Goal: Task Accomplishment & Management: Manage account settings

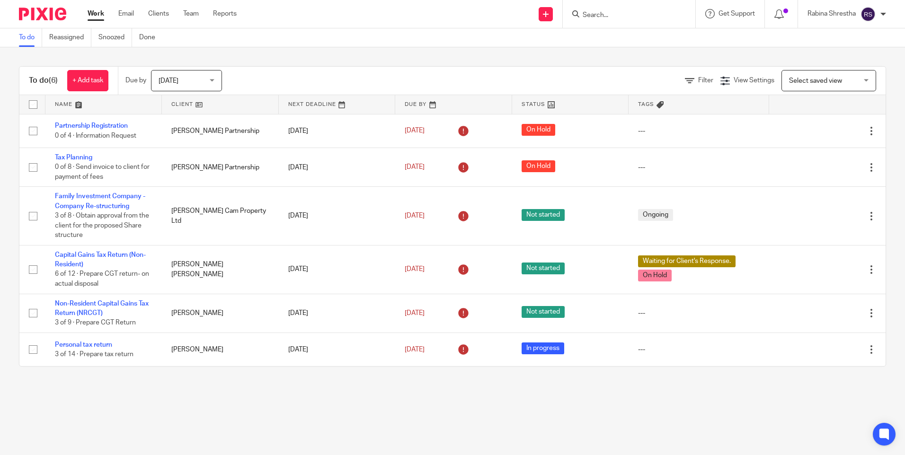
click at [200, 81] on span "[DATE]" at bounding box center [184, 81] width 50 height 20
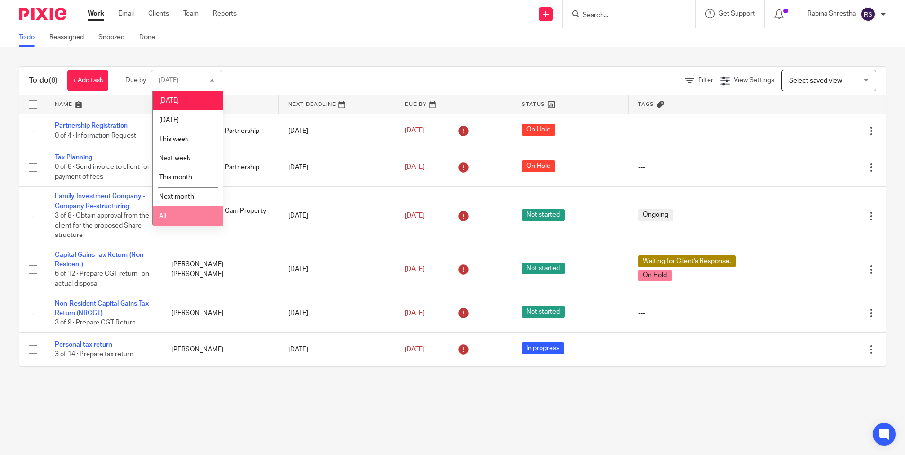
click at [191, 213] on li "All" at bounding box center [188, 215] width 70 height 19
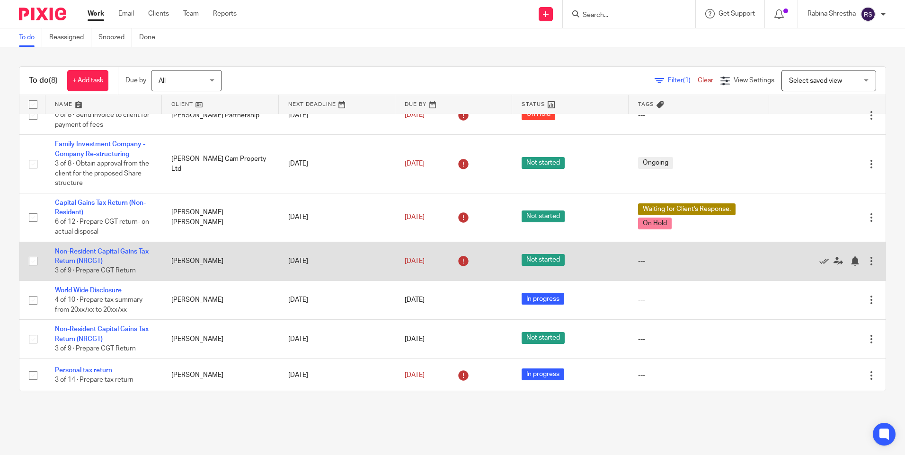
scroll to position [53, 0]
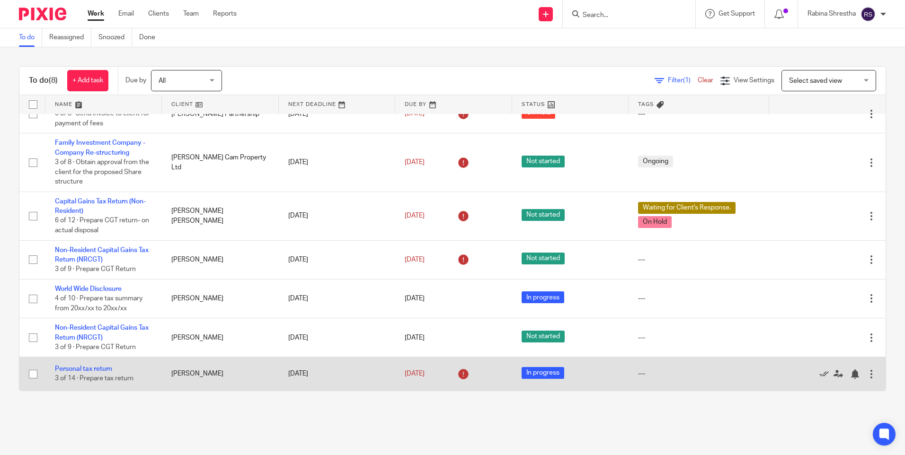
click at [255, 370] on td "Cezara Tofan" at bounding box center [220, 374] width 116 height 34
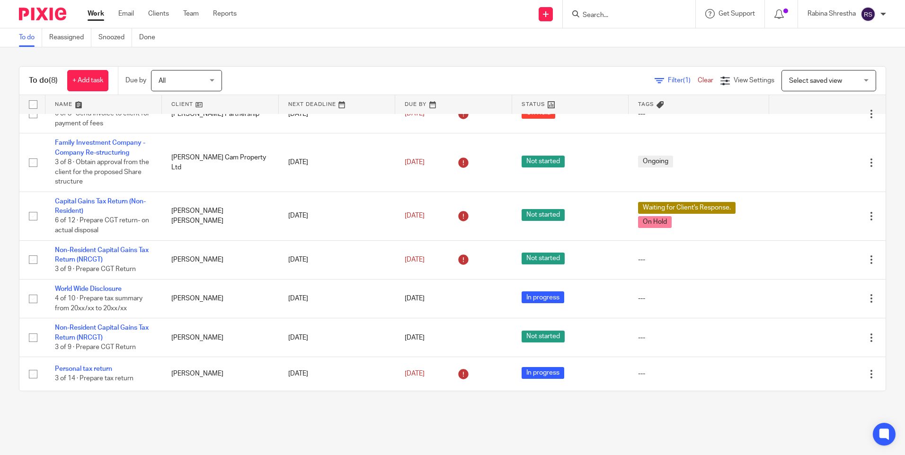
click at [231, 419] on main "To do Reassigned Snoozed Done To do (8) + Add task Due by All All Today Tomorro…" at bounding box center [452, 227] width 905 height 455
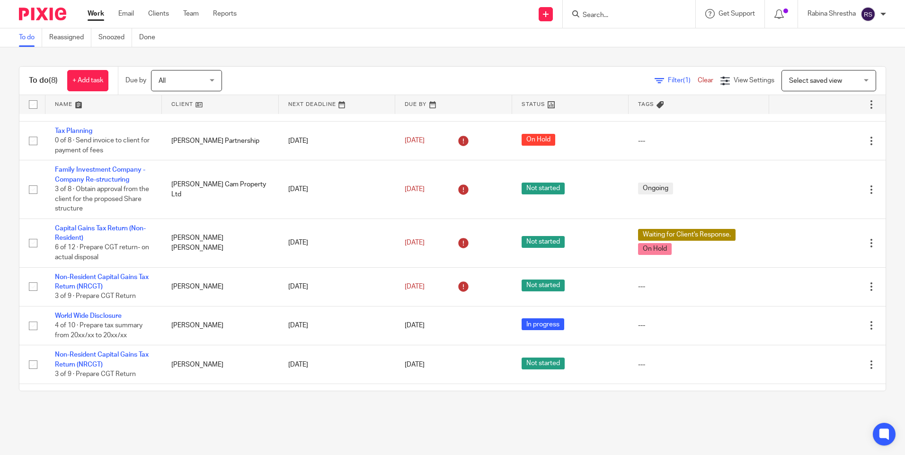
scroll to position [0, 0]
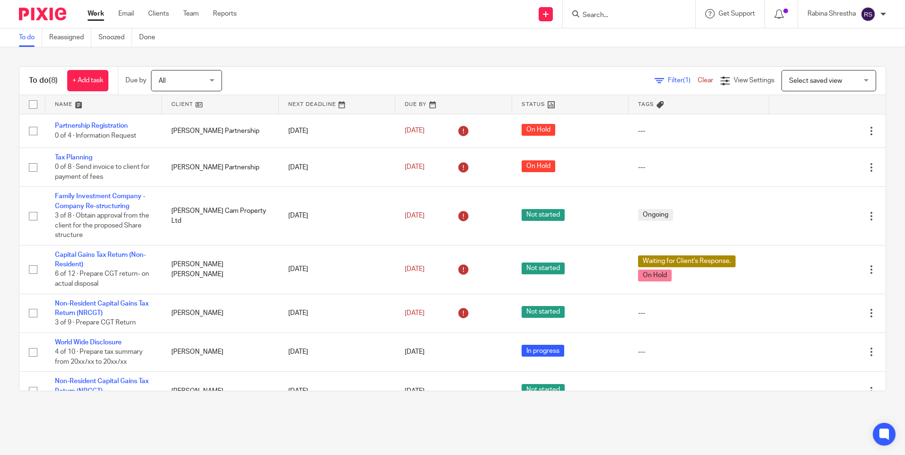
click at [603, 23] on div at bounding box center [629, 14] width 133 height 28
click at [602, 18] on input "Search" at bounding box center [624, 15] width 85 height 9
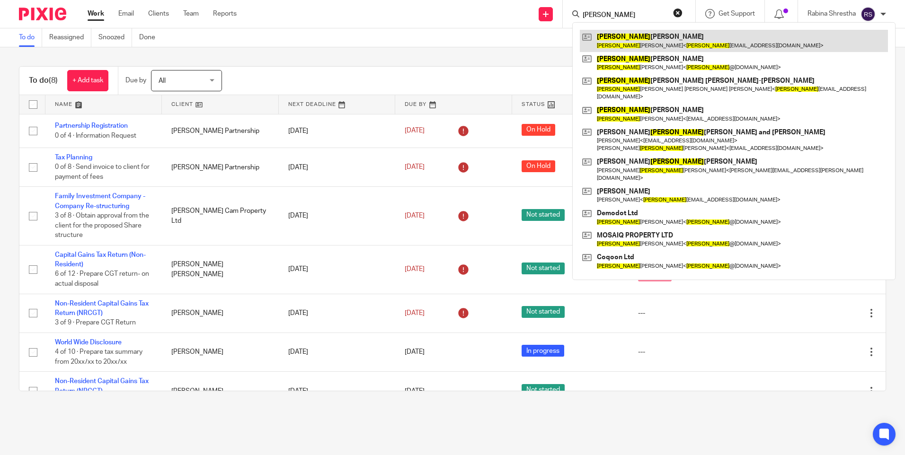
type input "ian"
click at [658, 41] on link at bounding box center [734, 41] width 308 height 22
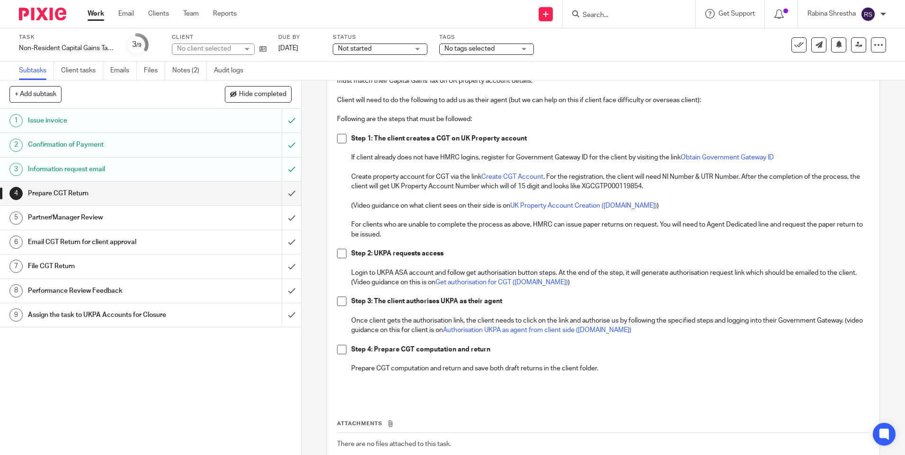
scroll to position [95, 0]
click at [85, 165] on h1 "Information request email" at bounding box center [109, 169] width 163 height 14
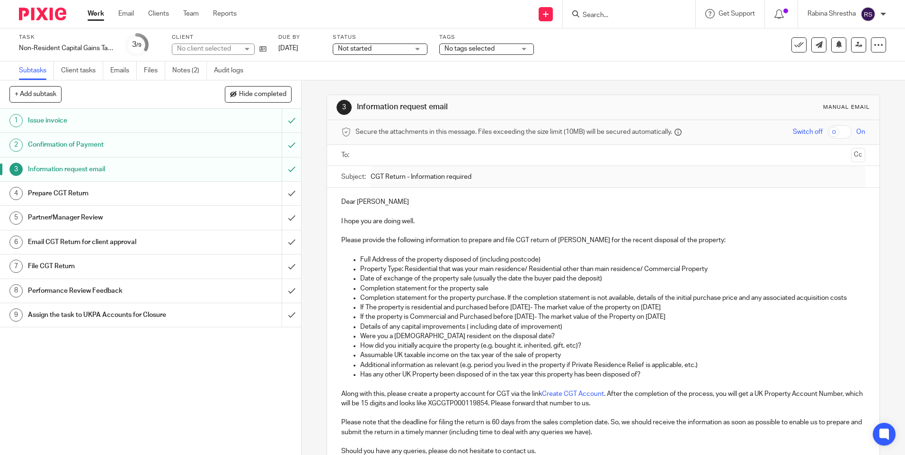
scroll to position [112, 0]
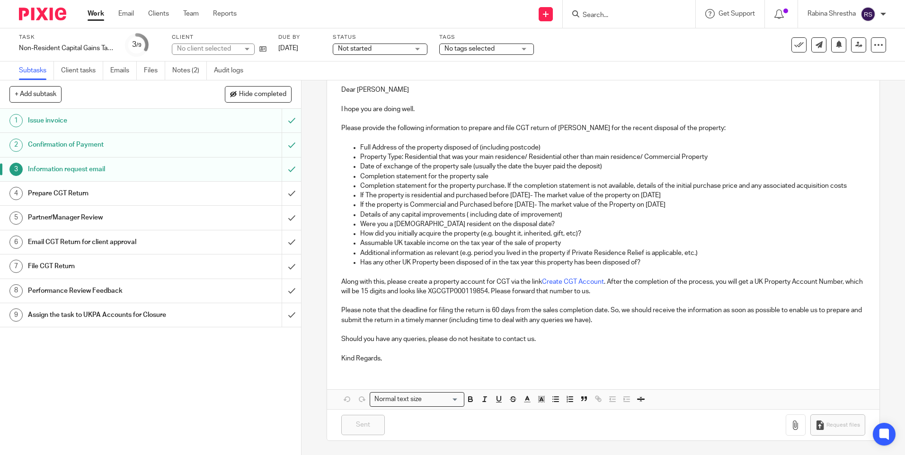
click at [415, 281] on p "Along with this, please create a property account for CGT via the link Create C…" at bounding box center [602, 286] width 523 height 19
drag, startPoint x: 522, startPoint y: 286, endPoint x: 646, endPoint y: 290, distance: 124.1
click at [596, 285] on p "Along with this, please create a property account for CGT via the link Create C…" at bounding box center [602, 286] width 523 height 19
click at [646, 290] on p "Along with this, please create a property account for CGT via the link Create C…" at bounding box center [602, 286] width 523 height 19
drag, startPoint x: 632, startPoint y: 290, endPoint x: 484, endPoint y: 289, distance: 147.7
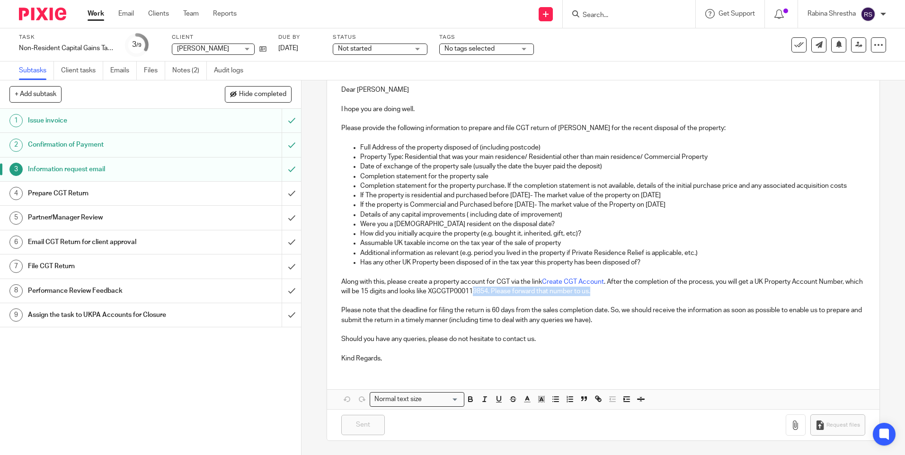
click at [487, 289] on p "Along with this, please create a property account for CGT via the link Create C…" at bounding box center [602, 286] width 523 height 19
click at [431, 289] on p "Along with this, please create a property account for CGT via the link Create C…" at bounding box center [602, 286] width 523 height 19
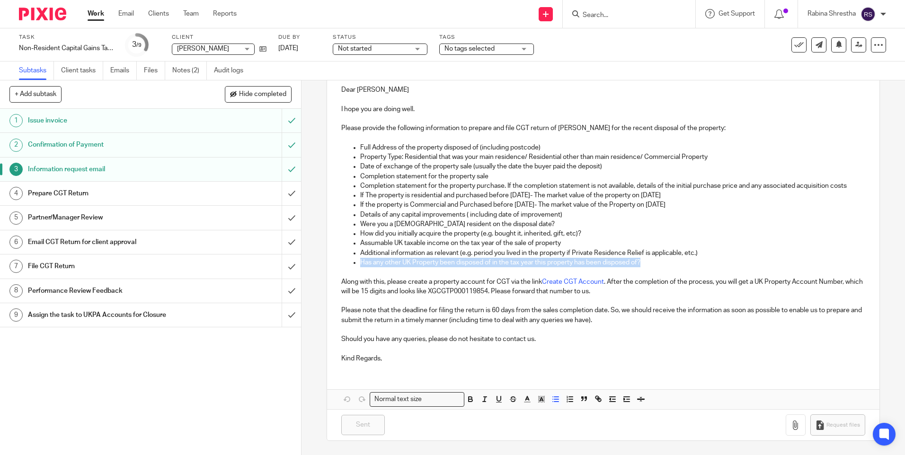
drag, startPoint x: 642, startPoint y: 262, endPoint x: 353, endPoint y: 262, distance: 289.2
click at [360, 262] on li "Has any other UK Property been disposed of in the tax year this property has be…" at bounding box center [612, 262] width 504 height 9
copy p "Has any other UK Property been disposed of in the tax year this property has be…"
click at [481, 269] on p at bounding box center [602, 271] width 523 height 9
drag, startPoint x: 565, startPoint y: 265, endPoint x: 581, endPoint y: 268, distance: 16.7
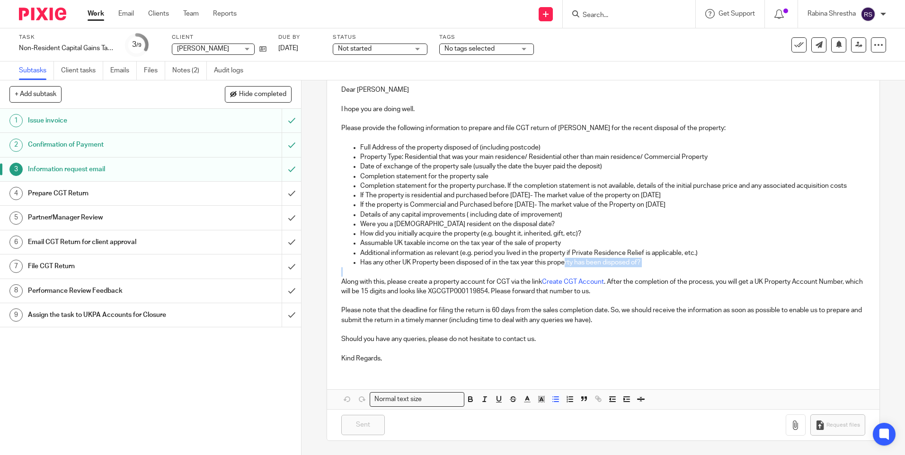
click at [581, 268] on div "Dear James I hope you are doing well. Please provide the following information …" at bounding box center [603, 223] width 552 height 295
click at [581, 268] on p at bounding box center [602, 271] width 523 height 9
click at [420, 266] on p "Has any other UK Property been disposed of in the tax year this property has be…" at bounding box center [612, 262] width 504 height 9
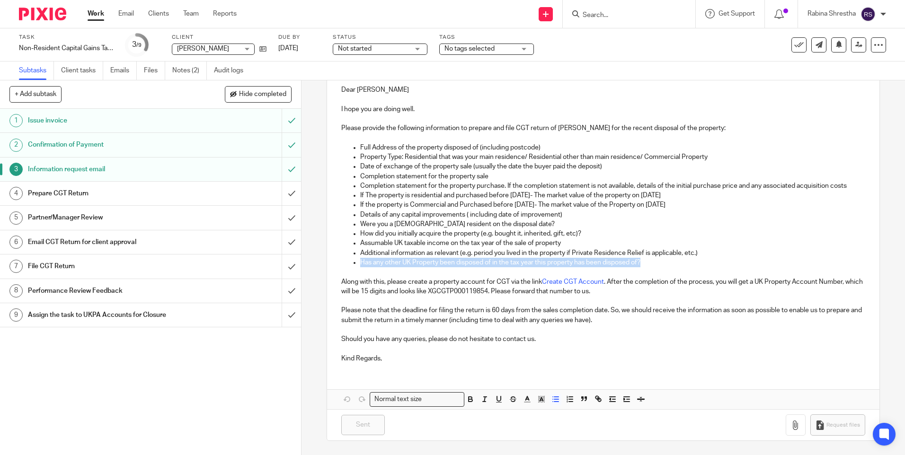
copy p "Has any other UK Property been disposed of in the tax year this property has be…"
drag, startPoint x: 660, startPoint y: 343, endPoint x: 665, endPoint y: 343, distance: 5.7
click at [660, 343] on p "Should you have any queries, please do not hesitate to contact us." at bounding box center [602, 339] width 523 height 9
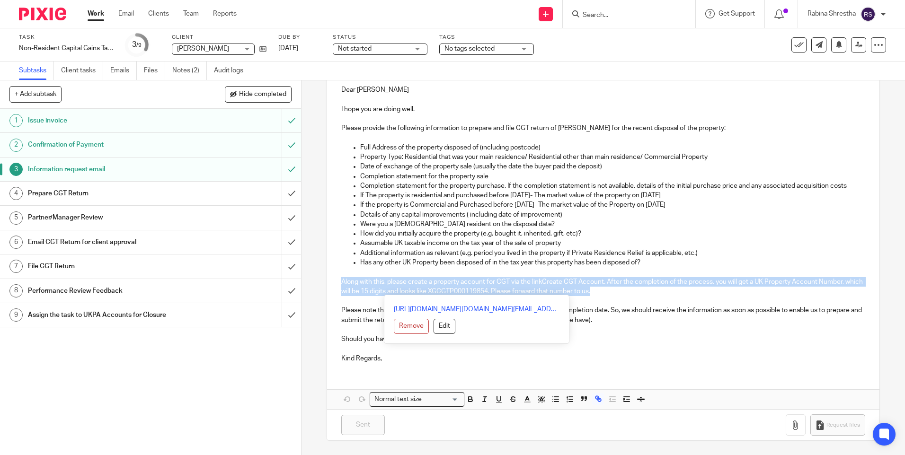
drag, startPoint x: 337, startPoint y: 281, endPoint x: 644, endPoint y: 292, distance: 307.4
click at [644, 292] on div "Dear James I hope you are doing well. Please provide the following information …" at bounding box center [603, 223] width 552 height 295
copy p "Along with this, please create a property account for CGT via the link Create C…"
click at [473, 248] on p "Additional information as relevant (e.g. period you lived in the property if Pr…" at bounding box center [612, 252] width 504 height 9
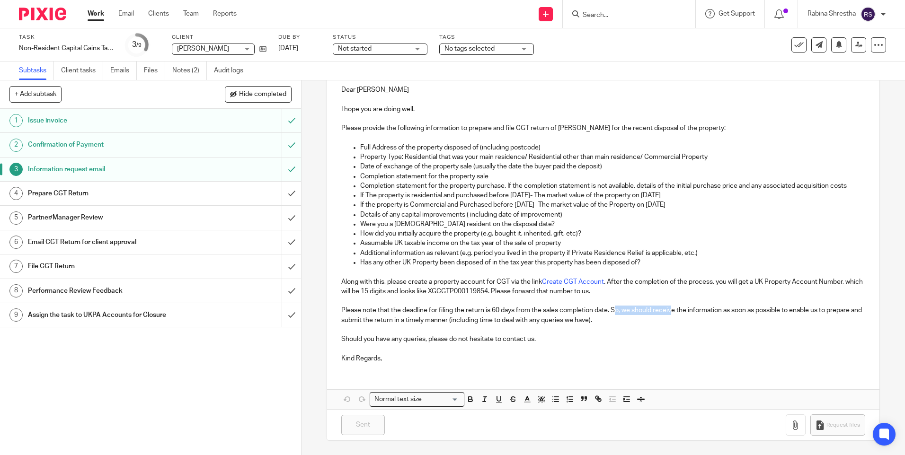
drag, startPoint x: 624, startPoint y: 312, endPoint x: 671, endPoint y: 315, distance: 47.4
click at [671, 315] on p "Please note that the deadline for filing the return is 60 days from the sales c…" at bounding box center [602, 315] width 523 height 19
drag, startPoint x: 365, startPoint y: 334, endPoint x: 464, endPoint y: 341, distance: 99.1
click at [464, 341] on div "Dear James I hope you are doing well. Please provide the following information …" at bounding box center [603, 223] width 552 height 295
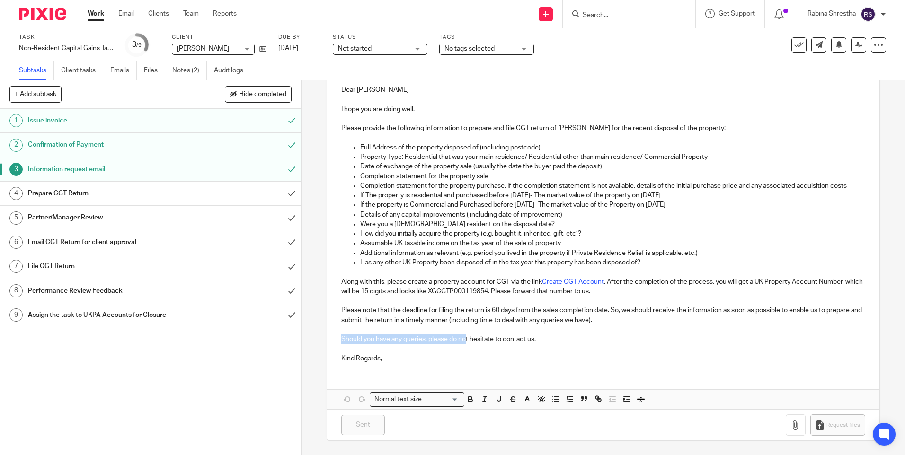
click at [464, 341] on p "Should you have any queries, please do not hesitate to contact us." at bounding box center [602, 339] width 523 height 9
click at [445, 338] on p "Should you have any queries, please do not hesitate to contact us." at bounding box center [602, 339] width 523 height 9
copy p "Should you have any queries, please do not hesitate to contact us."
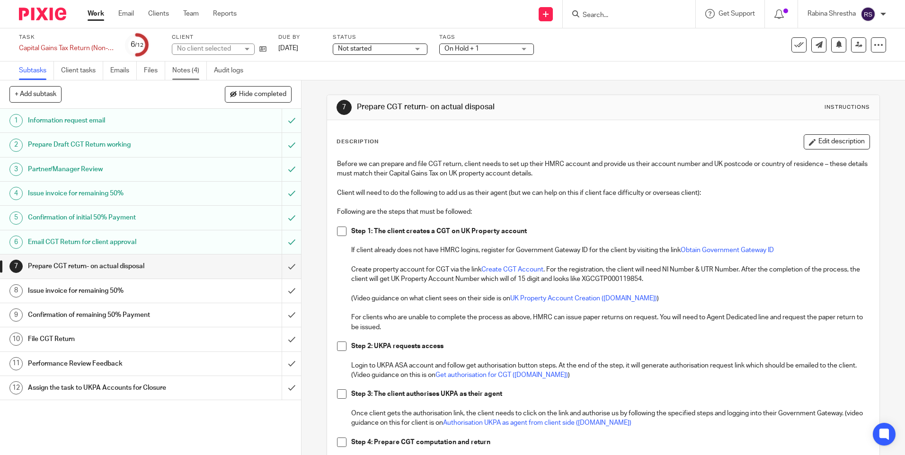
click at [197, 72] on link "Notes (4)" at bounding box center [189, 71] width 35 height 18
click at [133, 87] on div "+ Add subtask Hide completed Cancel + Add" at bounding box center [150, 94] width 301 height 28
click at [129, 421] on div "1 Information request email 2 Prepare Draft CGT Return working 3 Partner/Manage…" at bounding box center [150, 282] width 301 height 346
click at [42, 92] on button "+ Add subtask" at bounding box center [35, 94] width 52 height 16
click at [246, 101] on p "Cancel" at bounding box center [243, 95] width 31 height 16
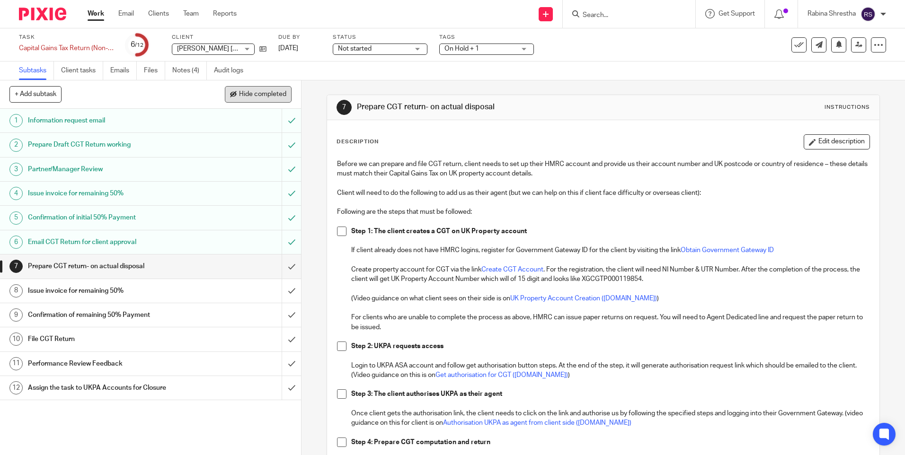
click at [237, 90] on button "Hide completed" at bounding box center [258, 94] width 67 height 16
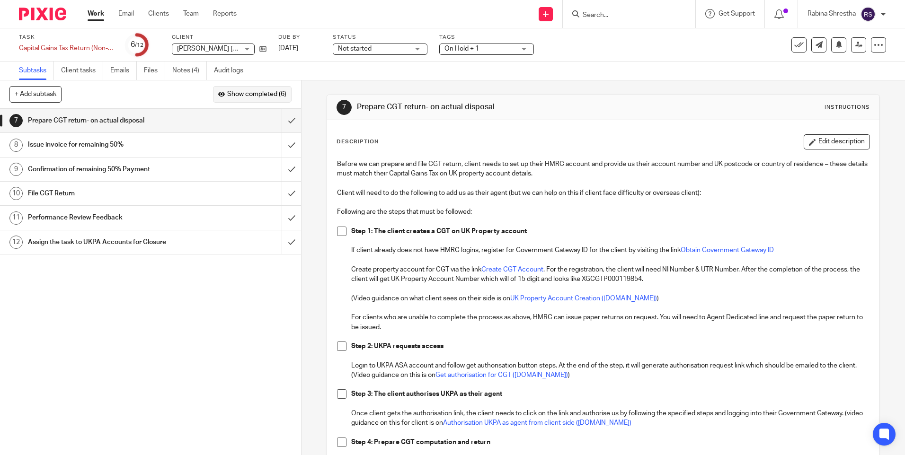
click at [237, 90] on button "Show completed (6)" at bounding box center [252, 94] width 79 height 16
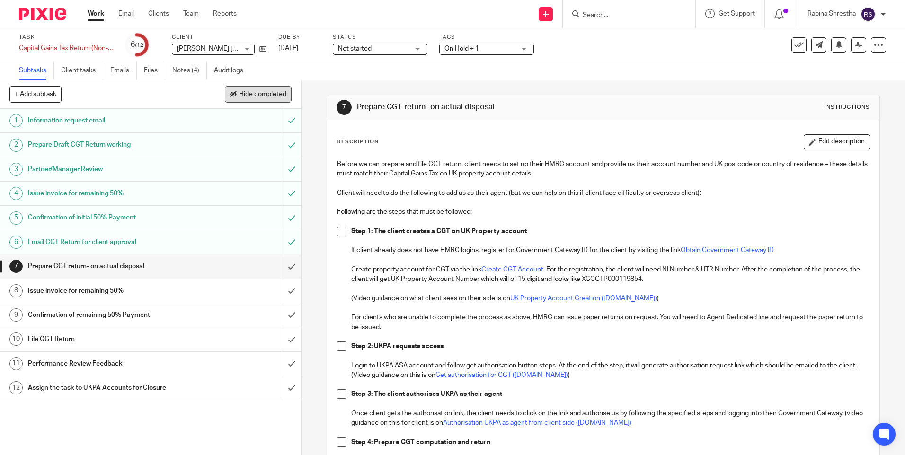
click at [239, 93] on span "Hide completed" at bounding box center [262, 95] width 47 height 8
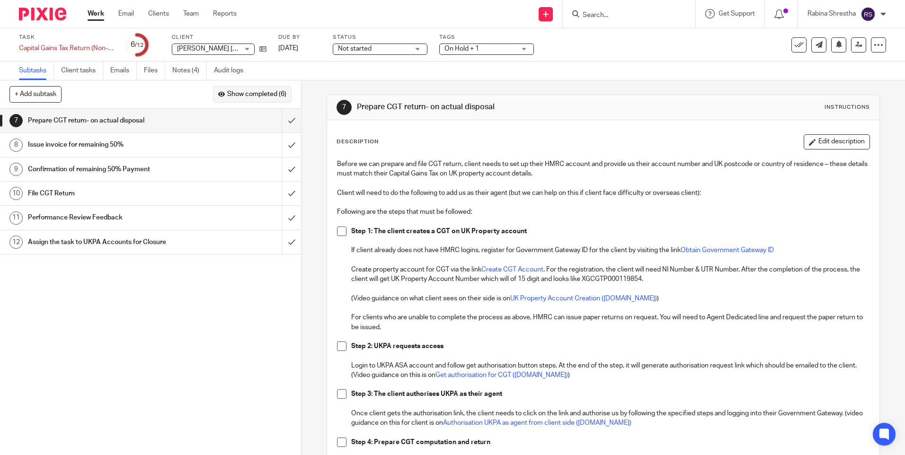
click at [238, 95] on span "Show completed (6)" at bounding box center [256, 95] width 59 height 8
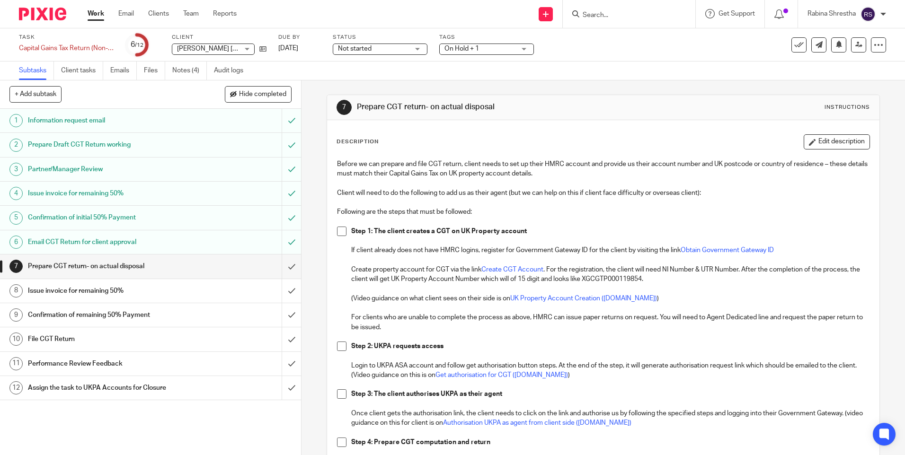
click at [182, 80] on div "+ Add subtask Hide completed Cancel + Add" at bounding box center [150, 94] width 301 height 28
click at [863, 48] on div "See template in use Advanced task editor Copy task Make recurring Delete" at bounding box center [838, 44] width 95 height 15
click at [874, 49] on icon at bounding box center [878, 44] width 9 height 9
click at [823, 84] on link "Advanced task editor" at bounding box center [842, 83] width 62 height 7
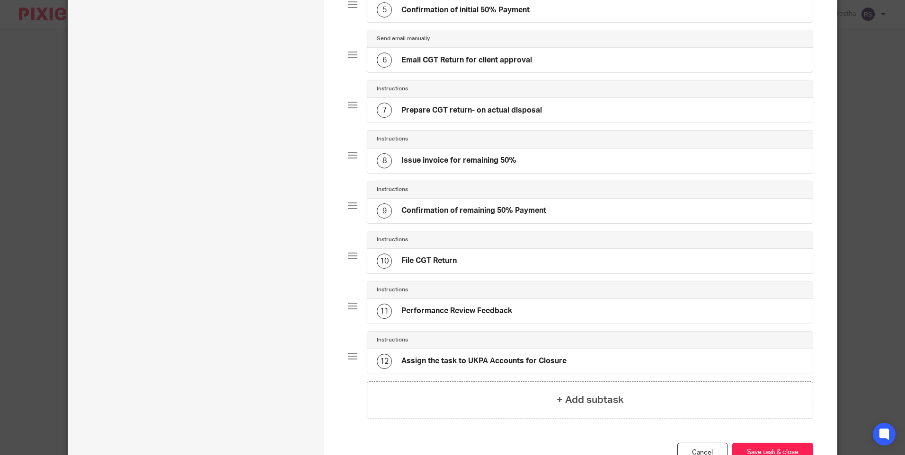
scroll to position [284, 0]
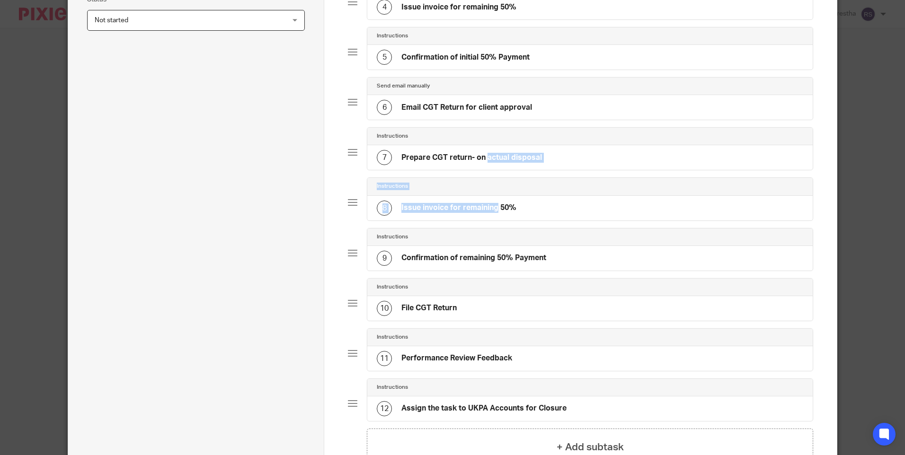
drag, startPoint x: 446, startPoint y: 159, endPoint x: 454, endPoint y: 201, distance: 41.9
click at [454, 201] on div "Send email manually 1 Information request email Instructions 2 Prepare Draft CG…" at bounding box center [580, 127] width 465 height 602
click at [348, 171] on div "Instructions 7 Prepare CGT return- on actual disposal" at bounding box center [580, 152] width 465 height 50
click at [378, 161] on div "7" at bounding box center [384, 157] width 15 height 15
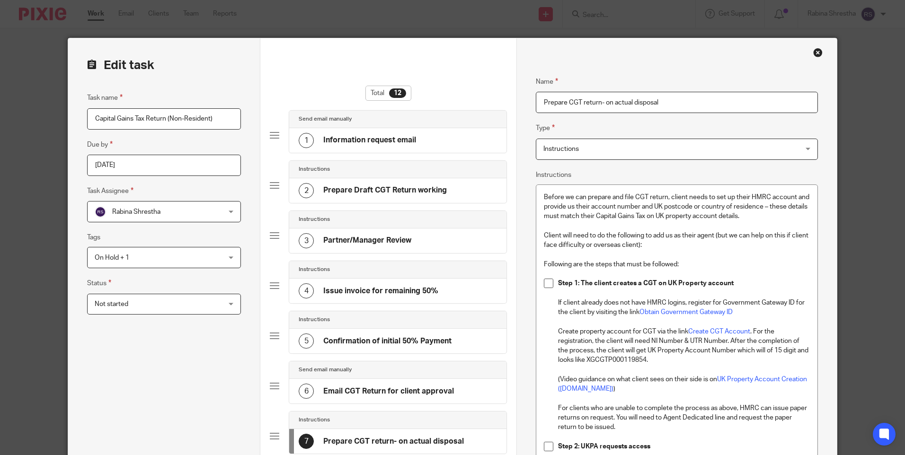
click at [443, 156] on div "Send email manually 1 Information request email" at bounding box center [388, 135] width 237 height 50
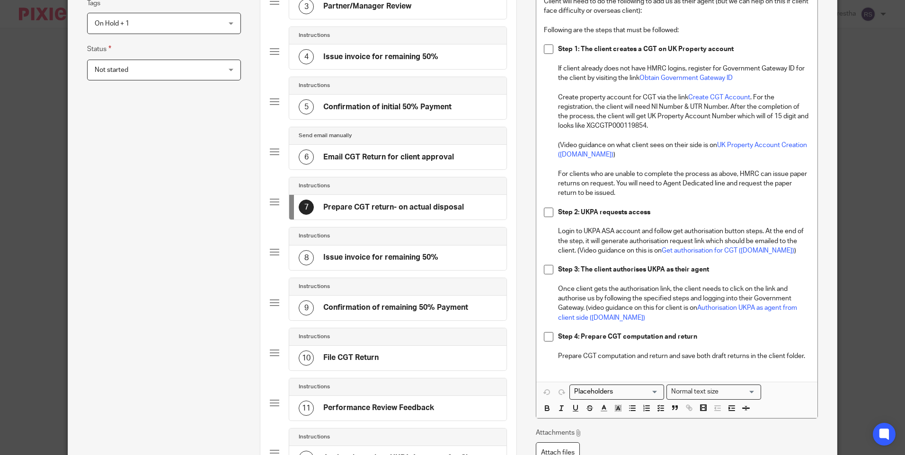
scroll to position [237, 0]
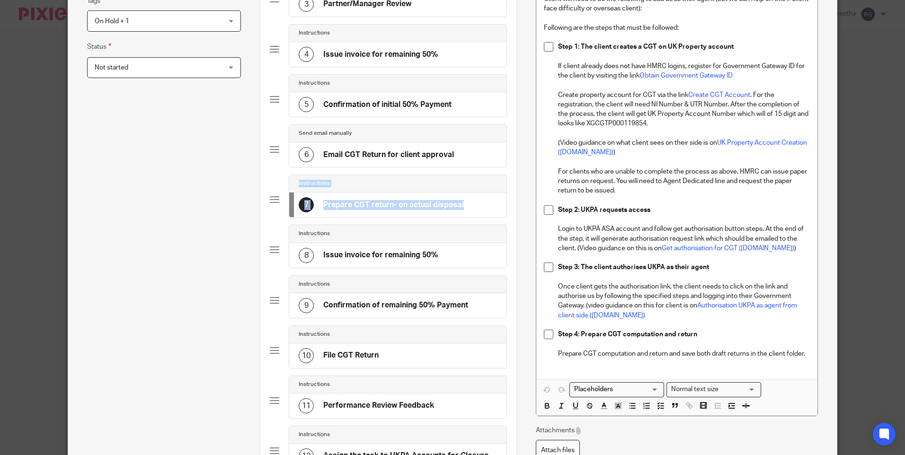
drag, startPoint x: 276, startPoint y: 202, endPoint x: 279, endPoint y: 246, distance: 43.6
click at [279, 246] on div "Send email manually 1 Information request email Instructions 2 Prepare Draft CG…" at bounding box center [388, 175] width 237 height 602
drag, startPoint x: 279, startPoint y: 246, endPoint x: 386, endPoint y: 186, distance: 122.6
click at [386, 186] on div "Instructions" at bounding box center [398, 184] width 198 height 8
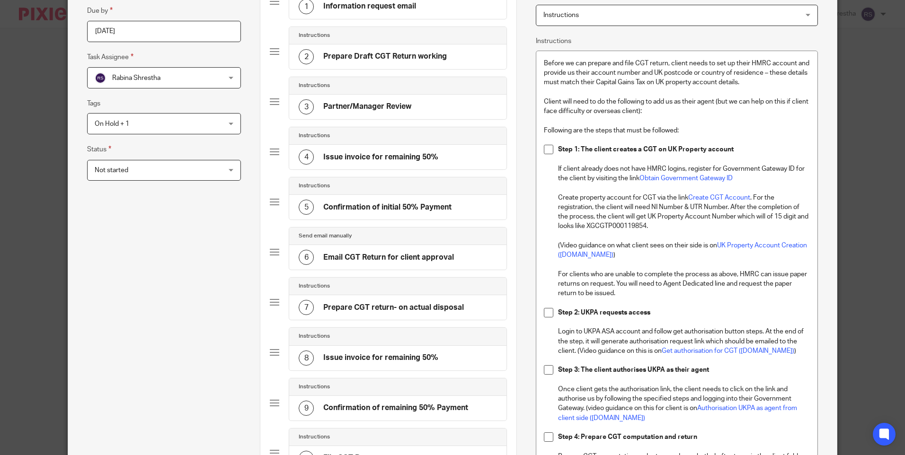
scroll to position [142, 0]
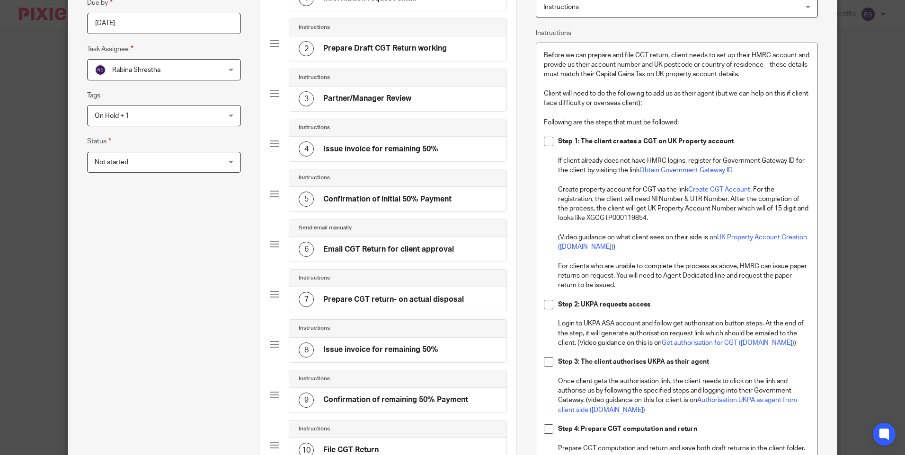
click at [208, 262] on div "Task name Capital Gains Tax Return (Non-Resident) Due by 2025-09-30 Task Assign…" at bounding box center [164, 303] width 154 height 707
click at [293, 299] on div "7 Prepare CGT return- on actual disposal" at bounding box center [397, 299] width 217 height 25
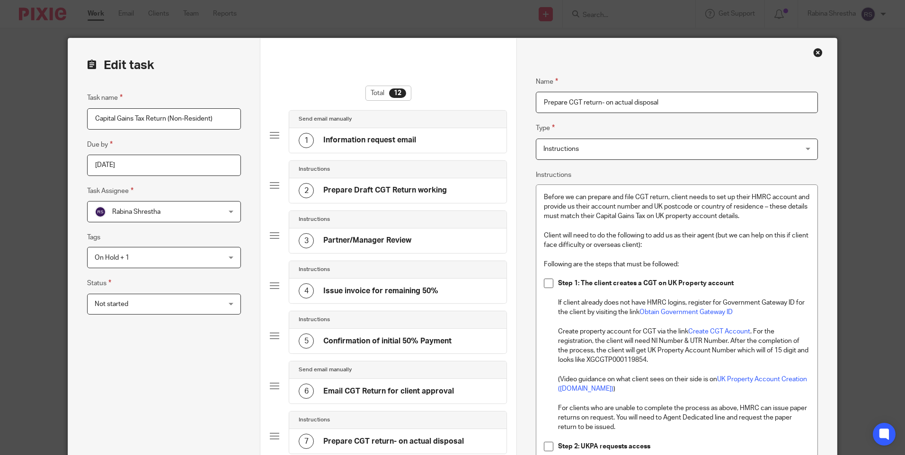
click at [186, 382] on div "Task name Capital Gains Tax Return (Non-Resident) Due by 2025-09-30 Task Assign…" at bounding box center [164, 445] width 154 height 707
click at [207, 292] on fieldset "Status Not started Not started Not started In progress On Hold Done 1" at bounding box center [164, 296] width 154 height 37
click at [210, 302] on div "Not started Not started" at bounding box center [164, 304] width 154 height 21
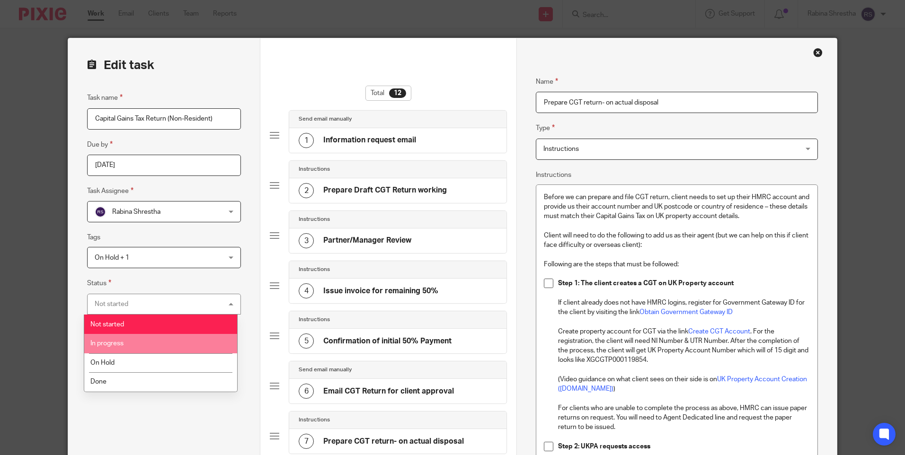
click at [162, 349] on li "In progress" at bounding box center [160, 343] width 153 height 19
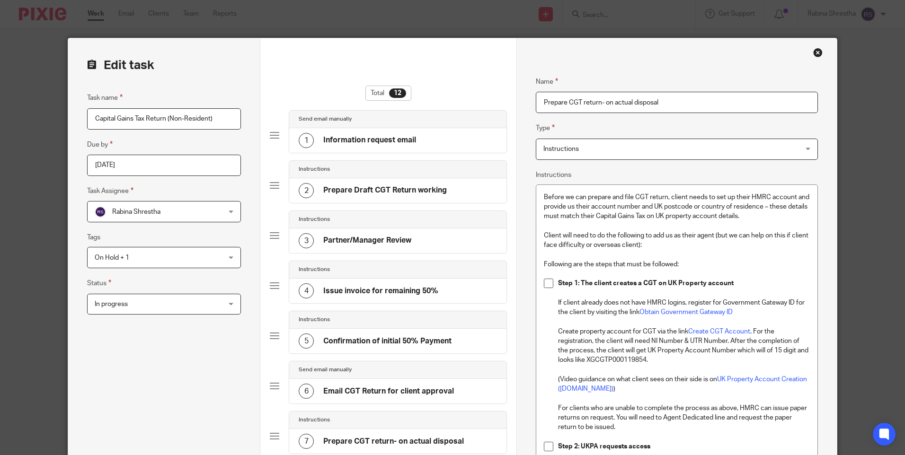
click at [149, 164] on input "2025-09-30" at bounding box center [164, 165] width 154 height 21
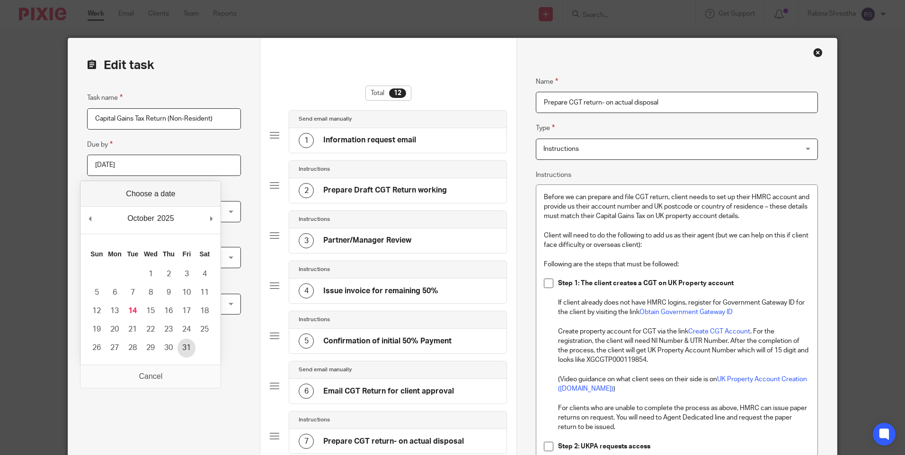
type input "2025-10-31"
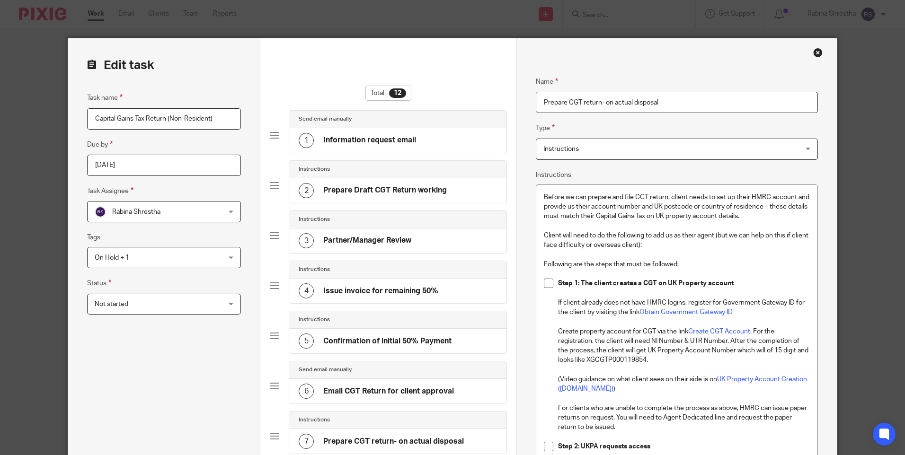
click at [191, 346] on div "Task name Capital Gains Tax Return (Non-Resident) Due by 2025-10-31 Task Assign…" at bounding box center [164, 460] width 154 height 736
click at [228, 211] on div "Rabina Shrestha Rabina Shrestha" at bounding box center [164, 211] width 154 height 21
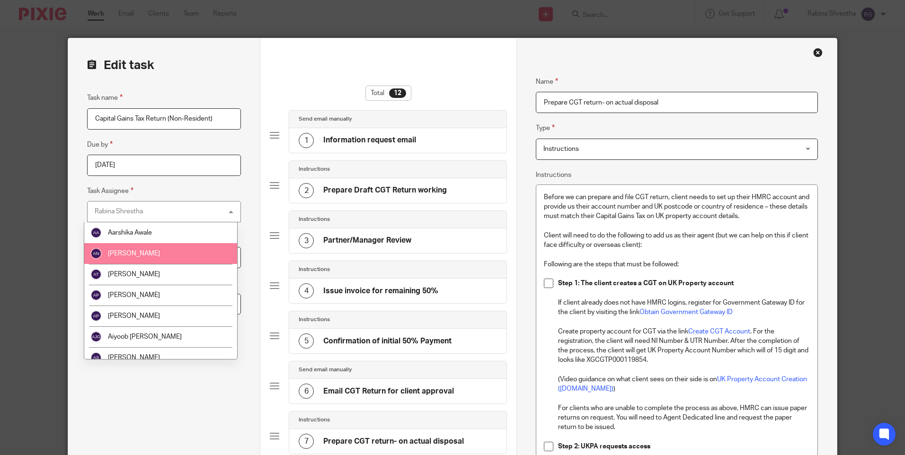
click at [148, 257] on li "[PERSON_NAME]" at bounding box center [160, 253] width 153 height 21
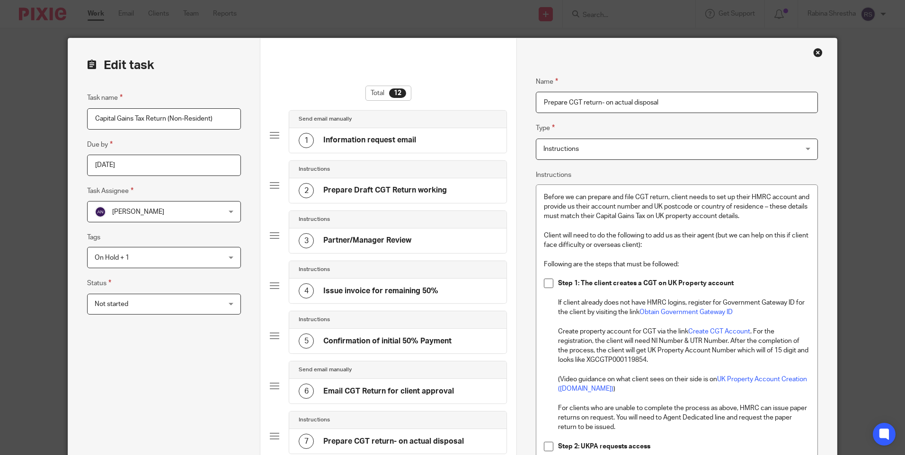
click at [232, 213] on div "Aayush Niraula Aayush Niraula" at bounding box center [164, 211] width 154 height 21
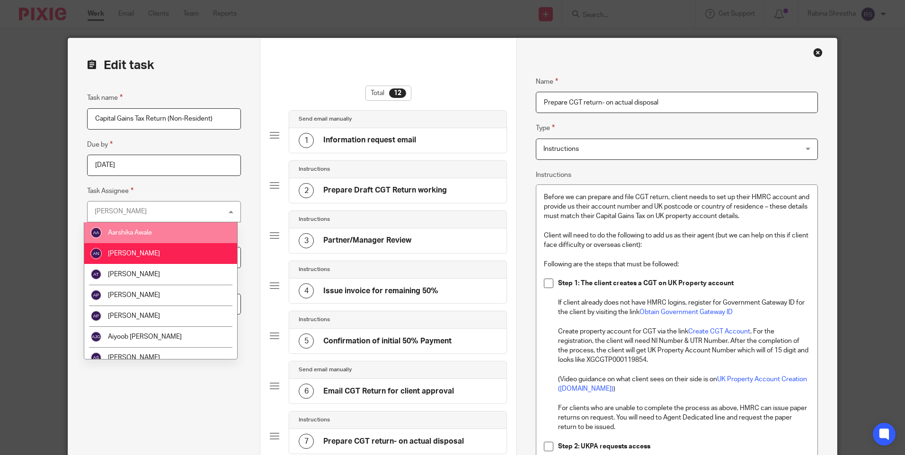
click at [166, 210] on div "Aayush Niraula Aayush Niraula" at bounding box center [164, 211] width 154 height 21
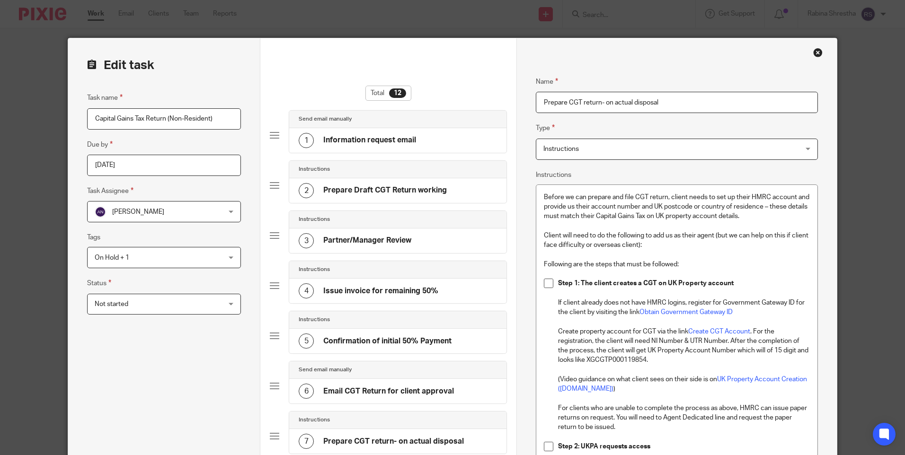
click at [166, 210] on span "[PERSON_NAME]" at bounding box center [153, 212] width 116 height 20
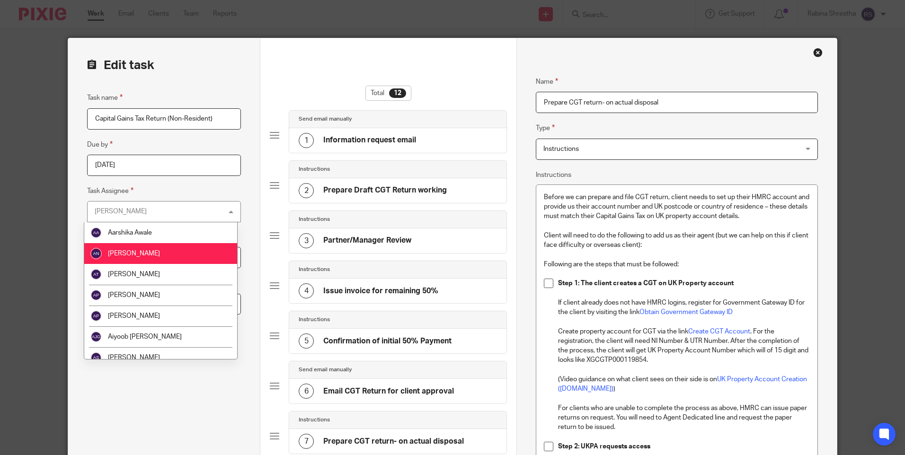
click at [166, 210] on div "Aayush Niraula Aayush Niraula" at bounding box center [164, 211] width 154 height 21
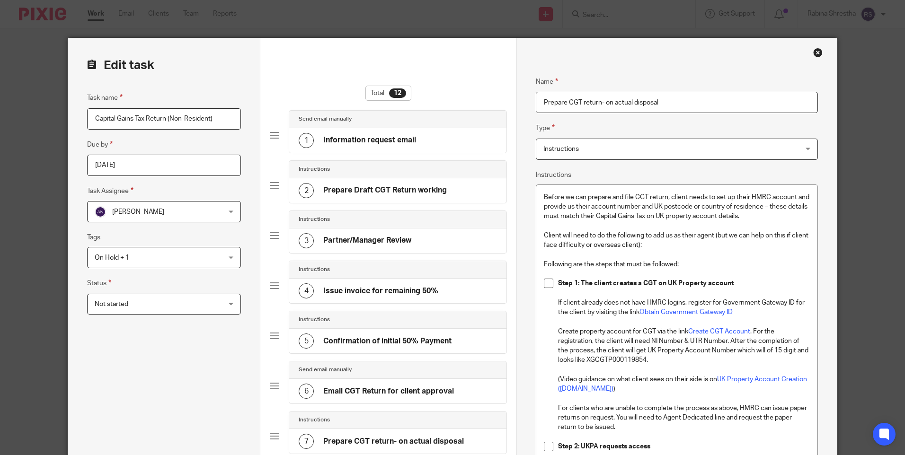
click at [166, 210] on span "[PERSON_NAME]" at bounding box center [153, 212] width 116 height 20
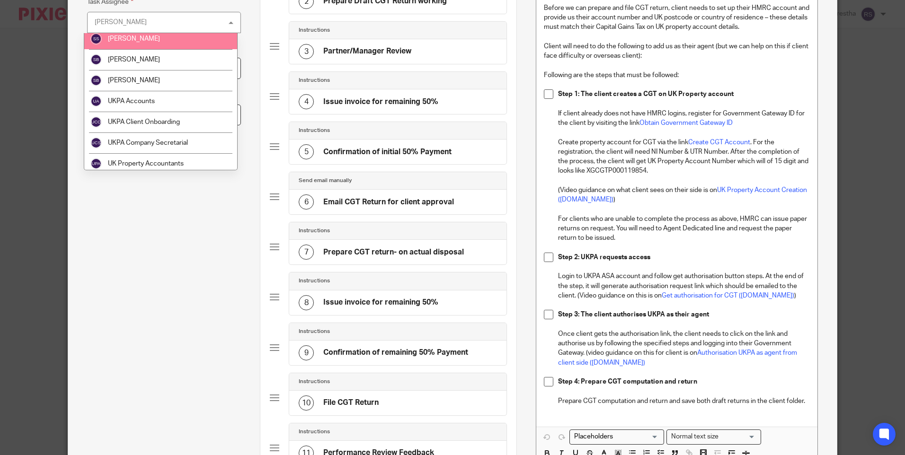
scroll to position [1717, 0]
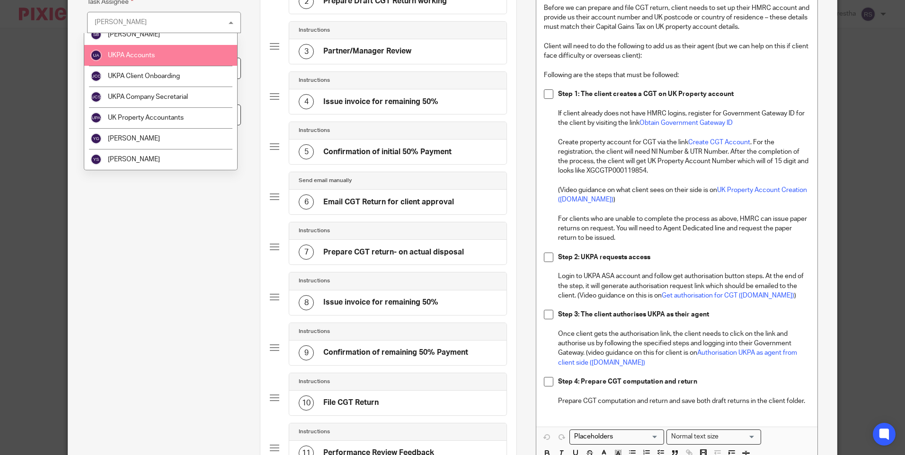
click at [141, 46] on li "UKPA Accounts" at bounding box center [160, 55] width 153 height 21
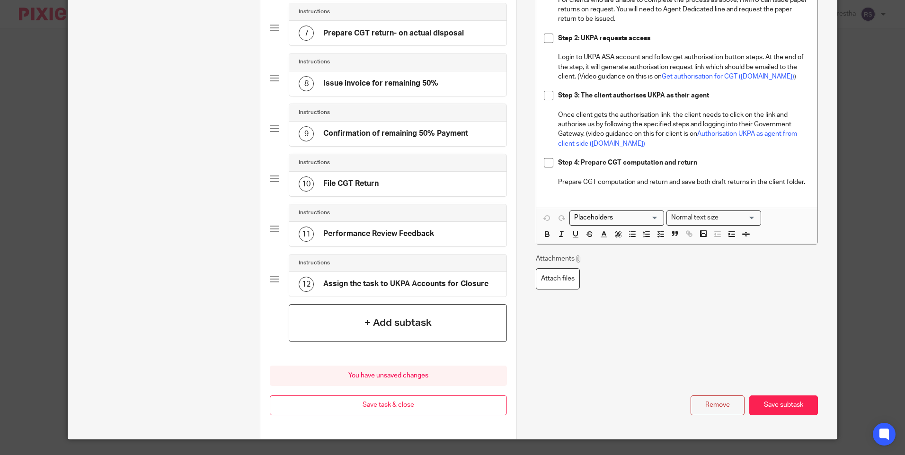
scroll to position [431, 0]
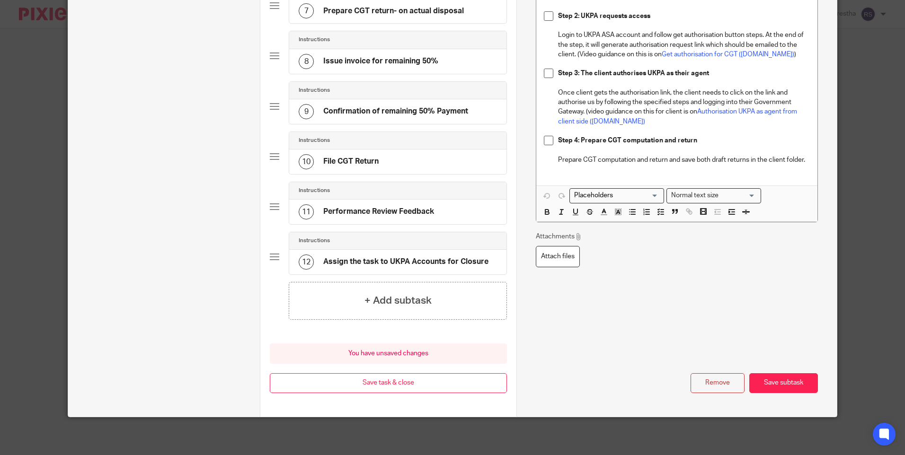
drag, startPoint x: 355, startPoint y: 239, endPoint x: 360, endPoint y: 173, distance: 65.5
drag, startPoint x: 360, startPoint y: 173, endPoint x: 363, endPoint y: 262, distance: 88.5
click at [363, 262] on h4 "Assign the task to UKPA Accounts for Closure" at bounding box center [405, 262] width 165 height 10
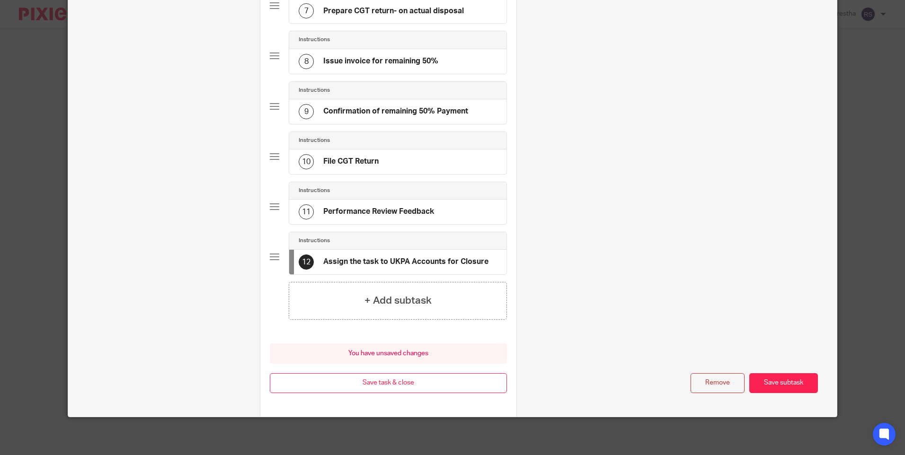
scroll to position [0, 0]
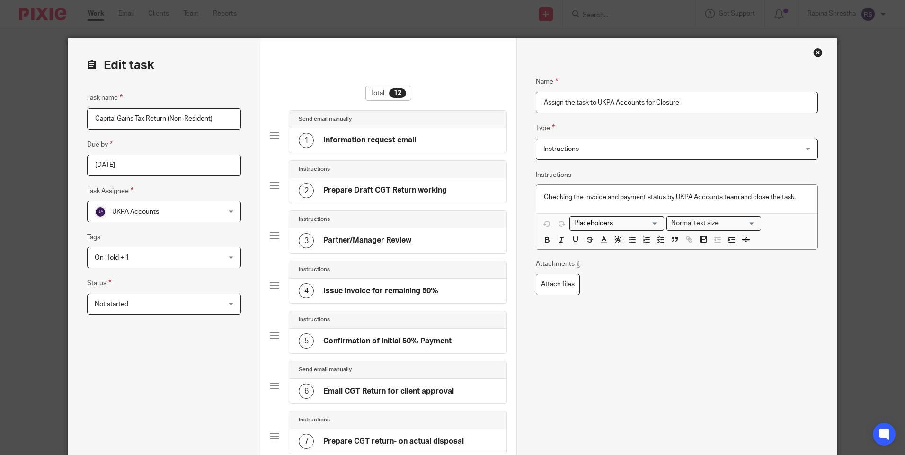
click at [363, 262] on div "Instructions" at bounding box center [397, 270] width 217 height 18
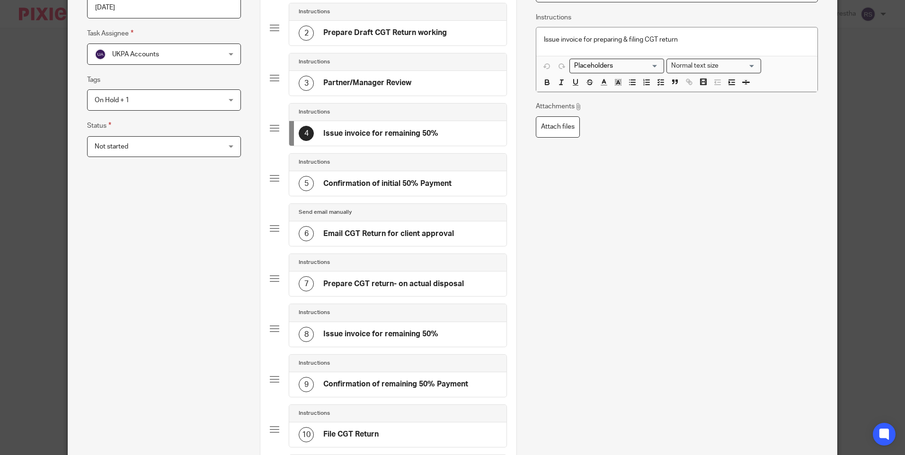
scroll to position [237, 0]
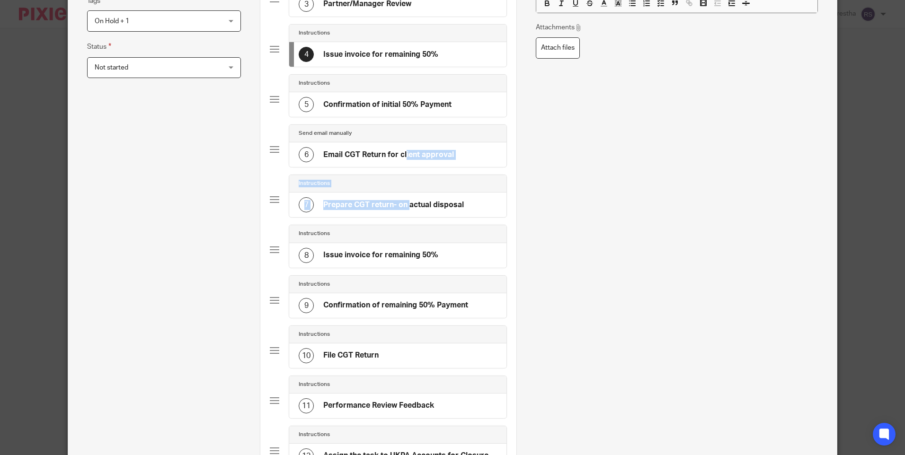
drag, startPoint x: 367, startPoint y: 210, endPoint x: 368, endPoint y: 150, distance: 60.6
click at [368, 150] on div "Send email manually 1 Information request email Instructions 2 Prepare Draft CG…" at bounding box center [388, 175] width 237 height 602
drag, startPoint x: 368, startPoint y: 150, endPoint x: 370, endPoint y: 199, distance: 49.2
click at [364, 199] on div "7 Prepare CGT return- on actual disposal" at bounding box center [381, 204] width 165 height 15
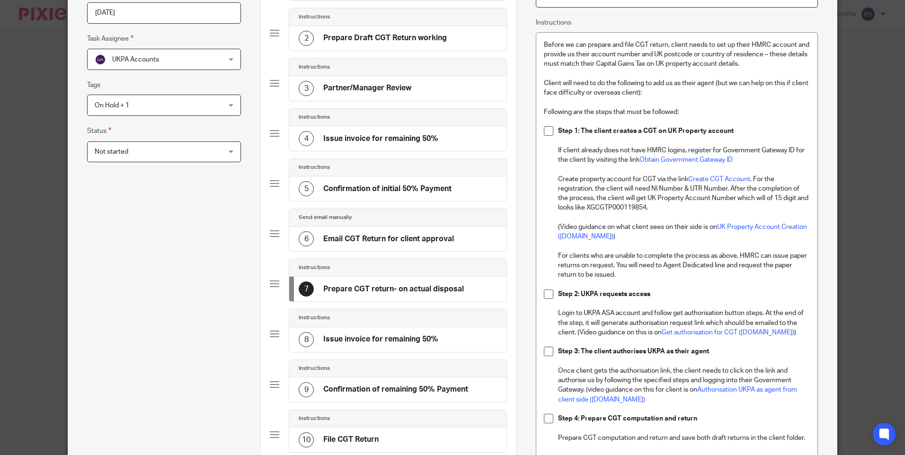
scroll to position [189, 0]
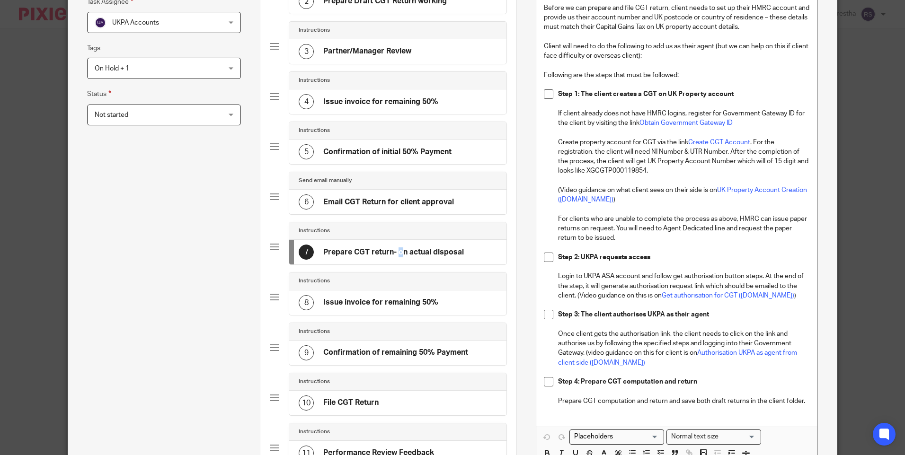
drag, startPoint x: 356, startPoint y: 251, endPoint x: 363, endPoint y: 260, distance: 11.8
click at [363, 260] on div "7 Prepare CGT return- on actual disposal" at bounding box center [397, 252] width 217 height 25
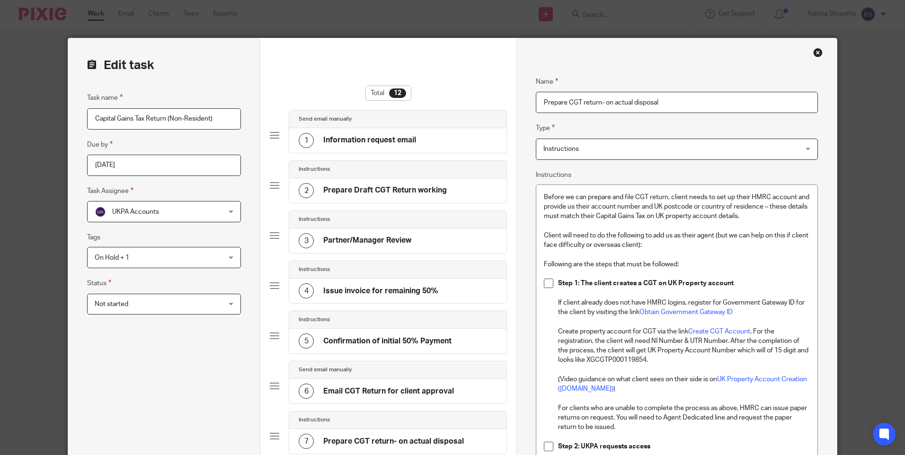
click at [181, 364] on div "Task name Capital Gains Tax Return (Non-Resident) Due by 2025-10-31 Task Assign…" at bounding box center [164, 460] width 154 height 736
click at [380, 91] on div "Total 12" at bounding box center [388, 93] width 46 height 15
click at [395, 91] on div "12" at bounding box center [397, 92] width 17 height 9
click at [620, 143] on span "Instructions" at bounding box center [652, 149] width 219 height 20
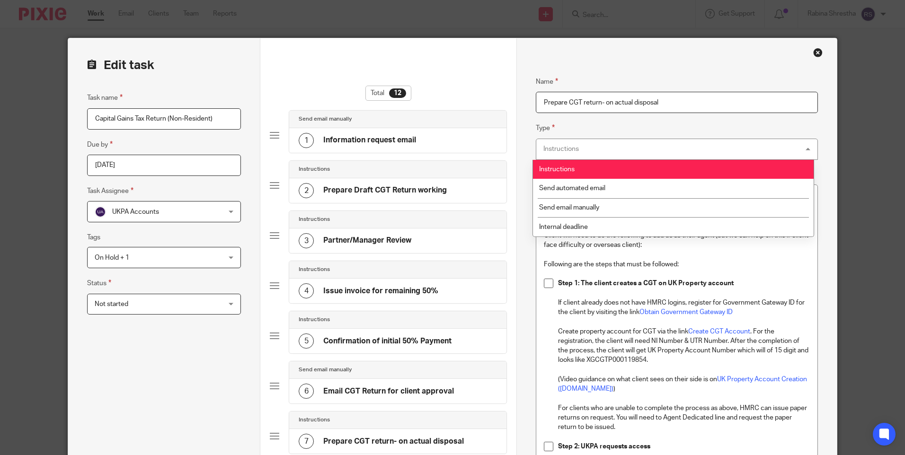
click at [487, 80] on div "Total 12 Send email manually 1 Information request email Instructions 2 Prepare…" at bounding box center [388, 442] width 256 height 809
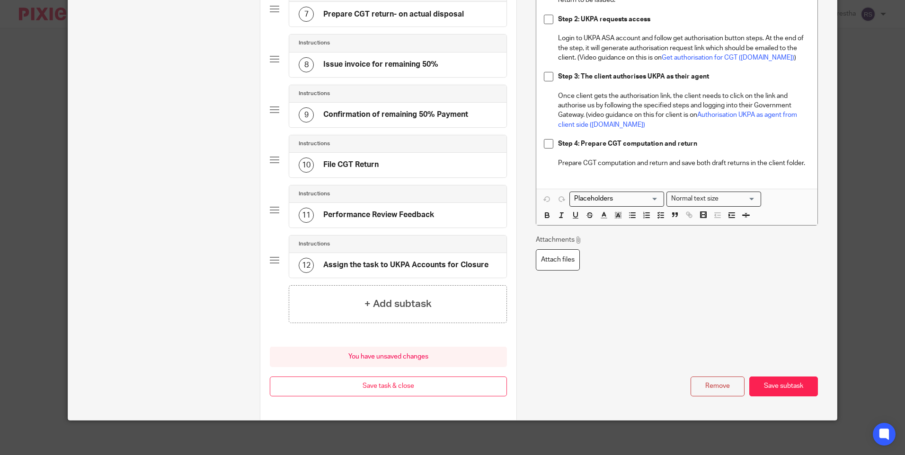
scroll to position [431, 0]
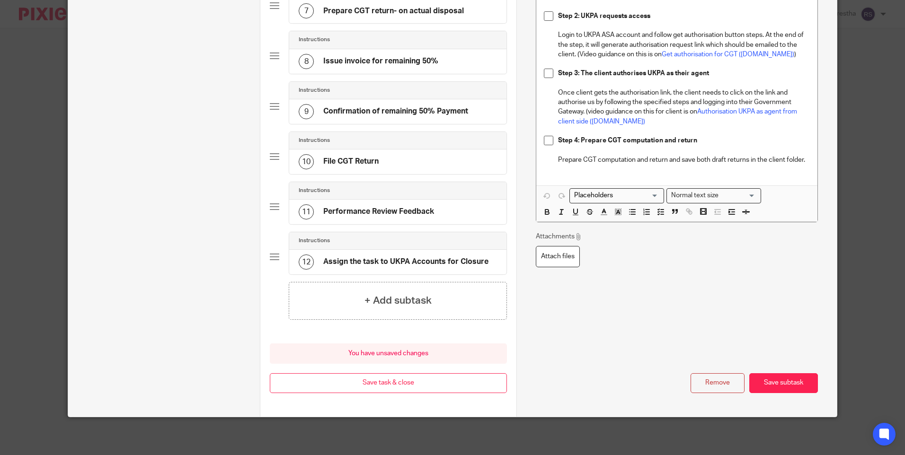
click at [648, 319] on div "Name Prepare CGT return- on actual disposal Type Instructions Instructions Inst…" at bounding box center [677, 12] width 282 height 762
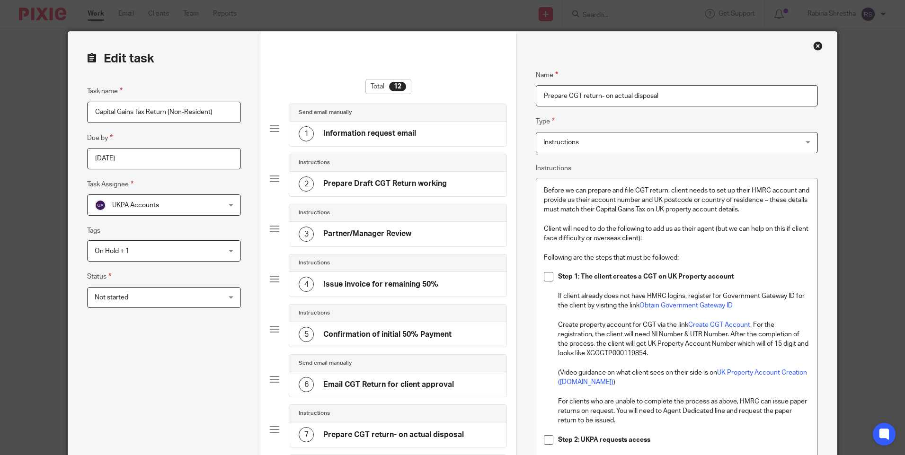
scroll to position [5, 0]
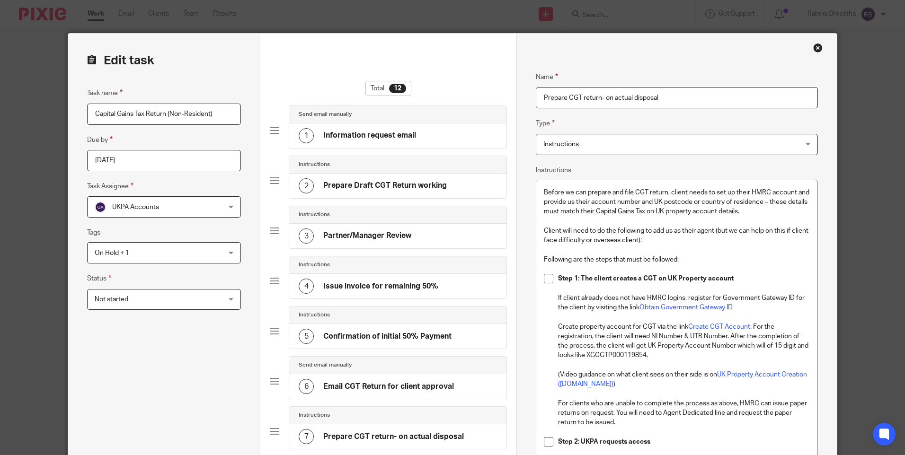
click at [816, 47] on div "Close this dialog window" at bounding box center [817, 47] width 9 height 9
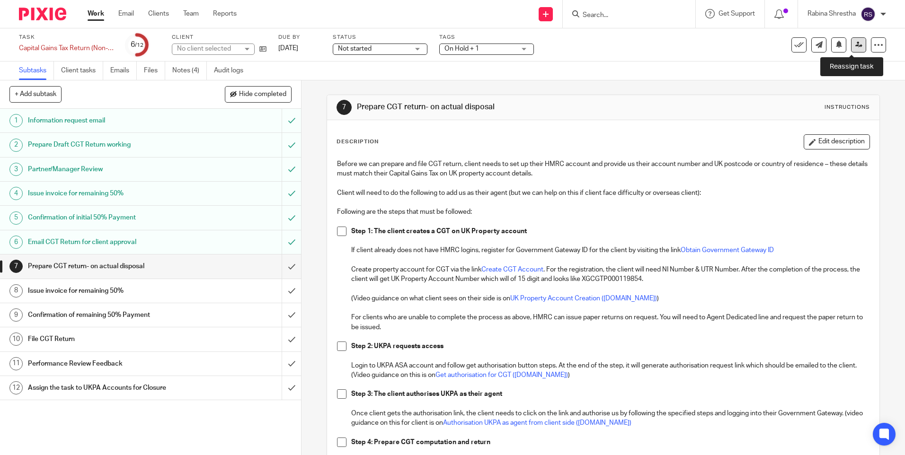
click at [855, 44] on icon at bounding box center [858, 44] width 7 height 7
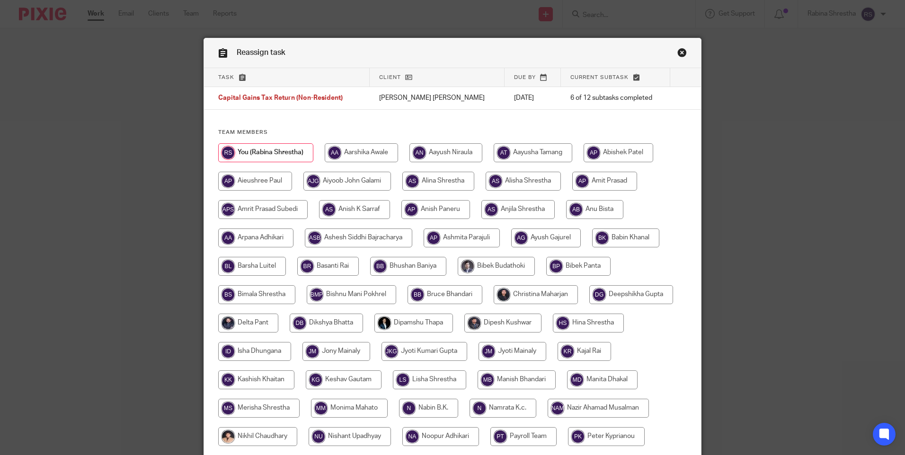
click at [437, 156] on input "radio" at bounding box center [445, 152] width 73 height 19
radio input "true"
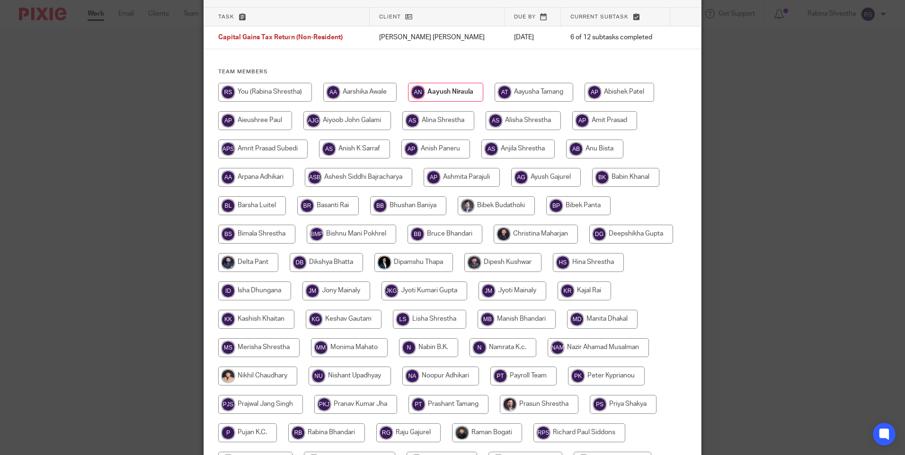
scroll to position [277, 0]
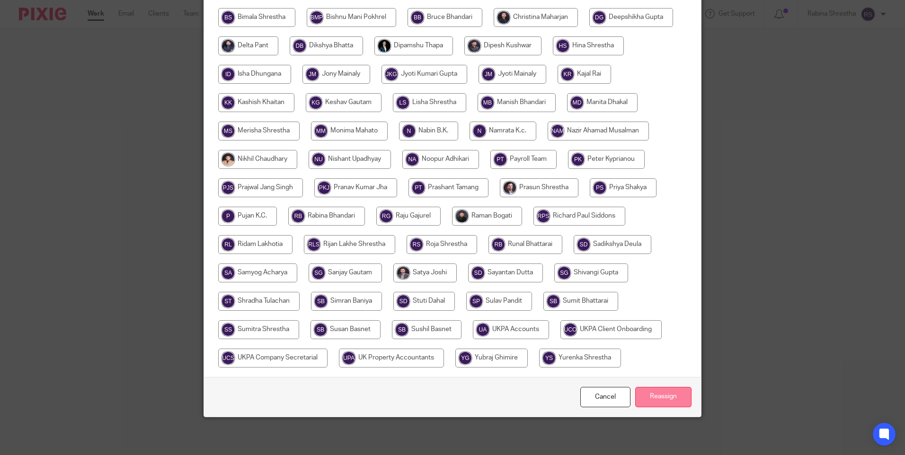
click at [668, 401] on input "Reassign" at bounding box center [663, 397] width 56 height 20
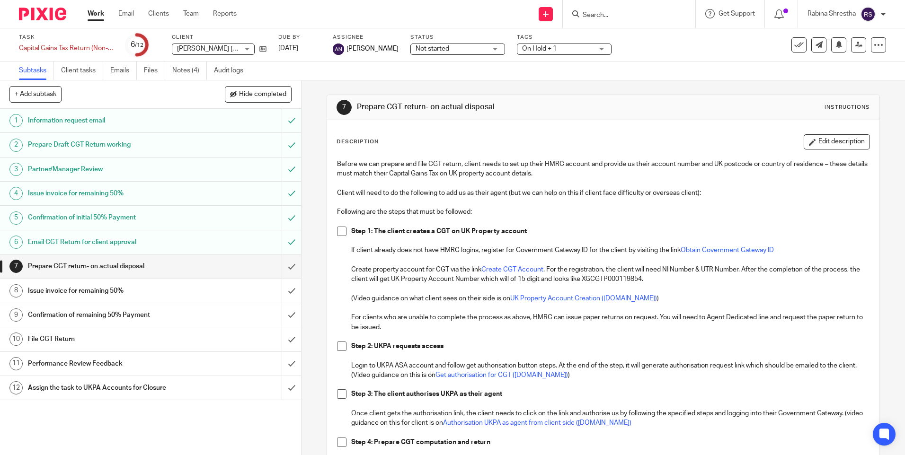
click at [204, 439] on div "1 Information request email 2 Prepare Draft CGT Return working 3 Partner/Manage…" at bounding box center [150, 282] width 301 height 346
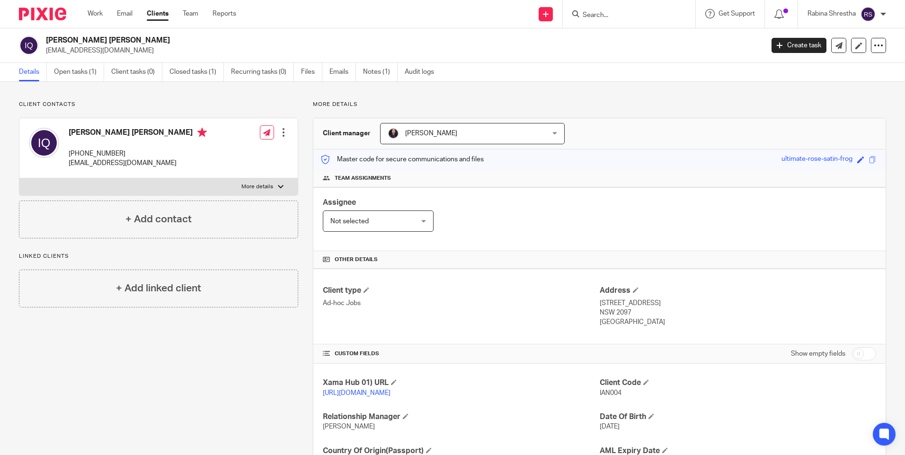
drag, startPoint x: 133, startPoint y: 131, endPoint x: 66, endPoint y: 129, distance: 67.7
click at [66, 129] on div "[PERSON_NAME] [PERSON_NAME] [PHONE_NUMBER] [EMAIL_ADDRESS][DOMAIN_NAME]" at bounding box center [118, 148] width 178 height 50
copy h4 "[PERSON_NAME] [PERSON_NAME]"
click at [652, 150] on div "Master code for secure communications and files ultimate-rose-satin-frog Save u…" at bounding box center [599, 160] width 572 height 20
